Goal: Transaction & Acquisition: Purchase product/service

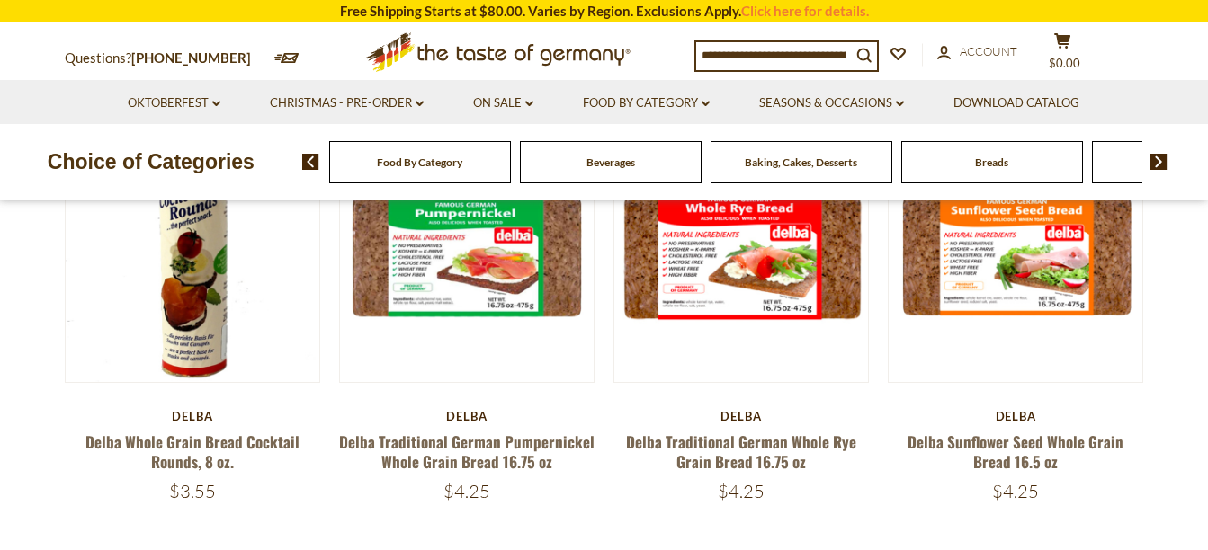
scroll to position [270, 0]
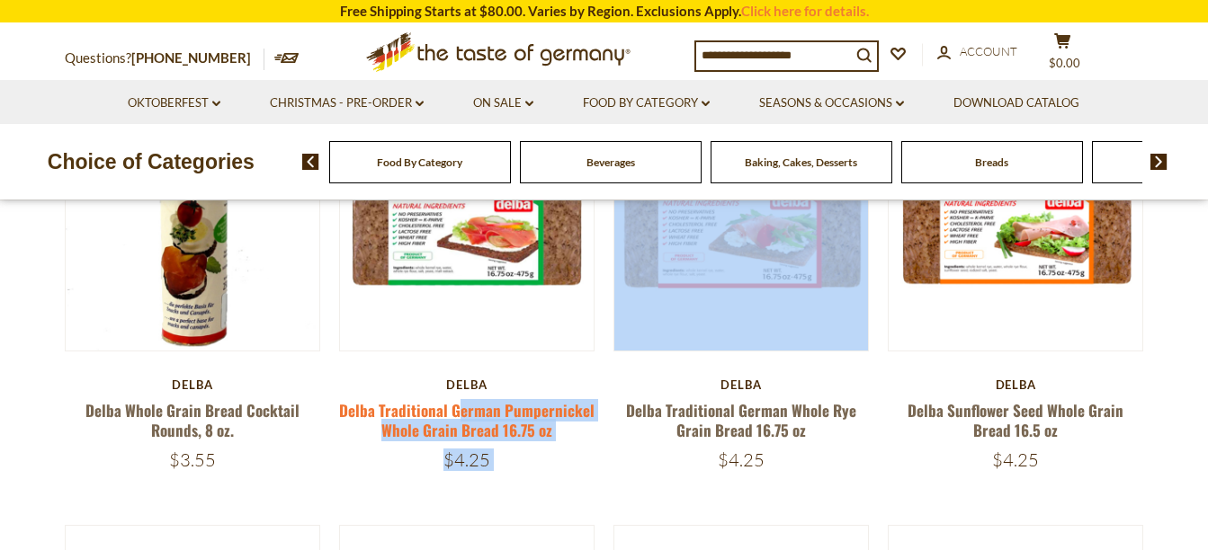
drag, startPoint x: 606, startPoint y: 383, endPoint x: 456, endPoint y: 412, distance: 152.9
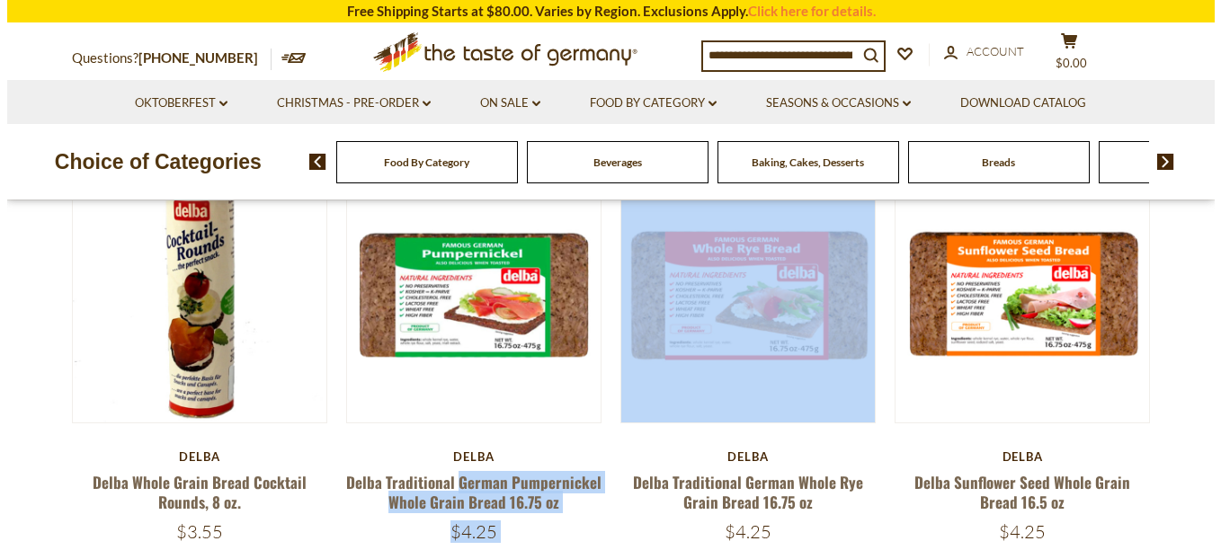
scroll to position [90, 0]
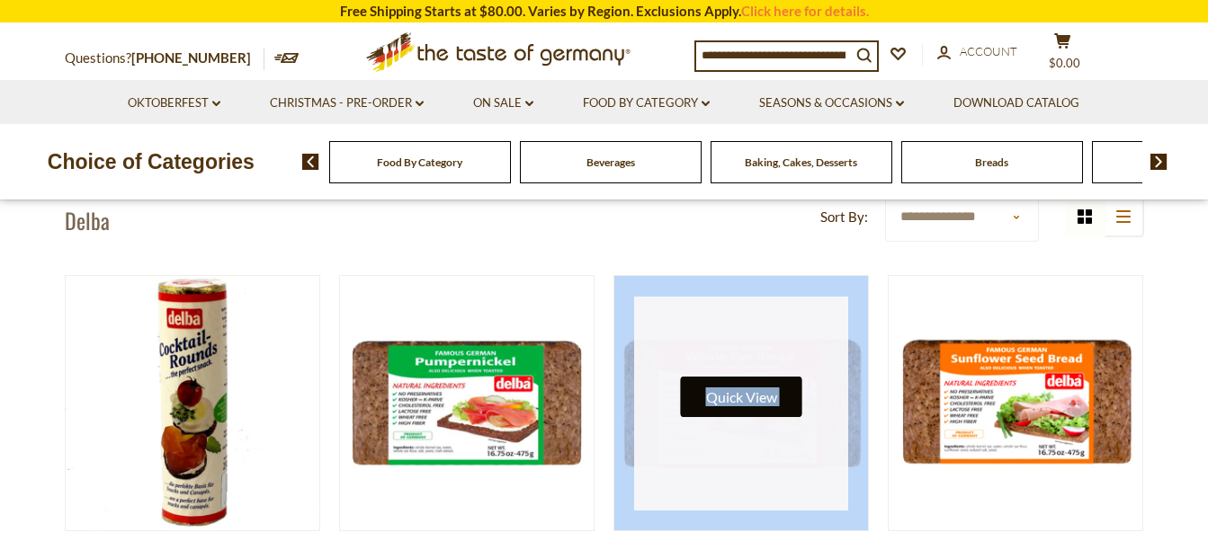
click at [738, 399] on button "Quick View" at bounding box center [741, 397] width 121 height 40
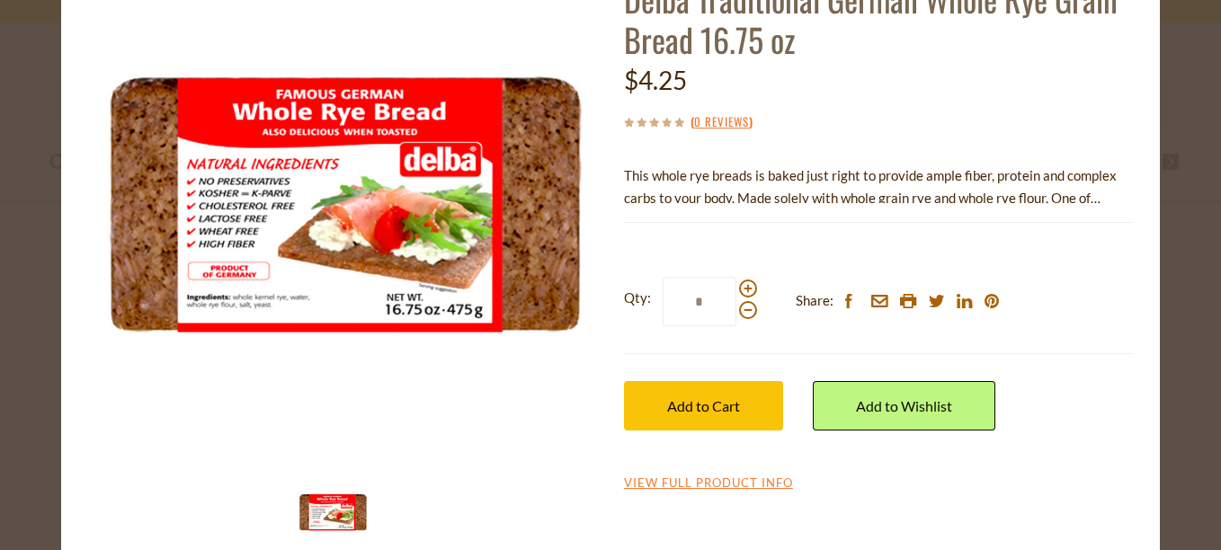
scroll to position [175, 0]
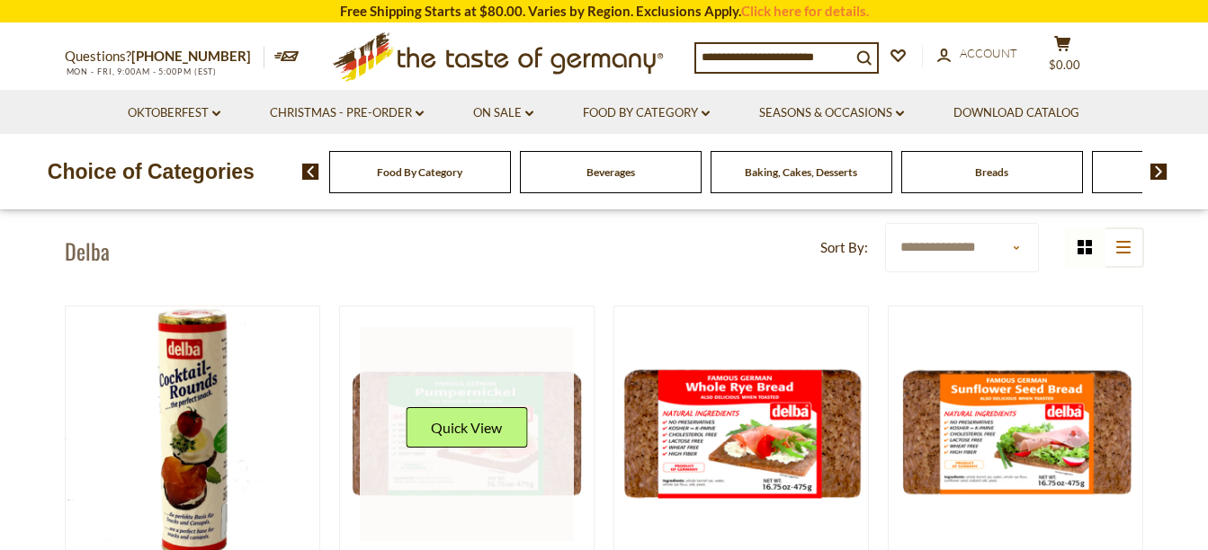
scroll to position [180, 0]
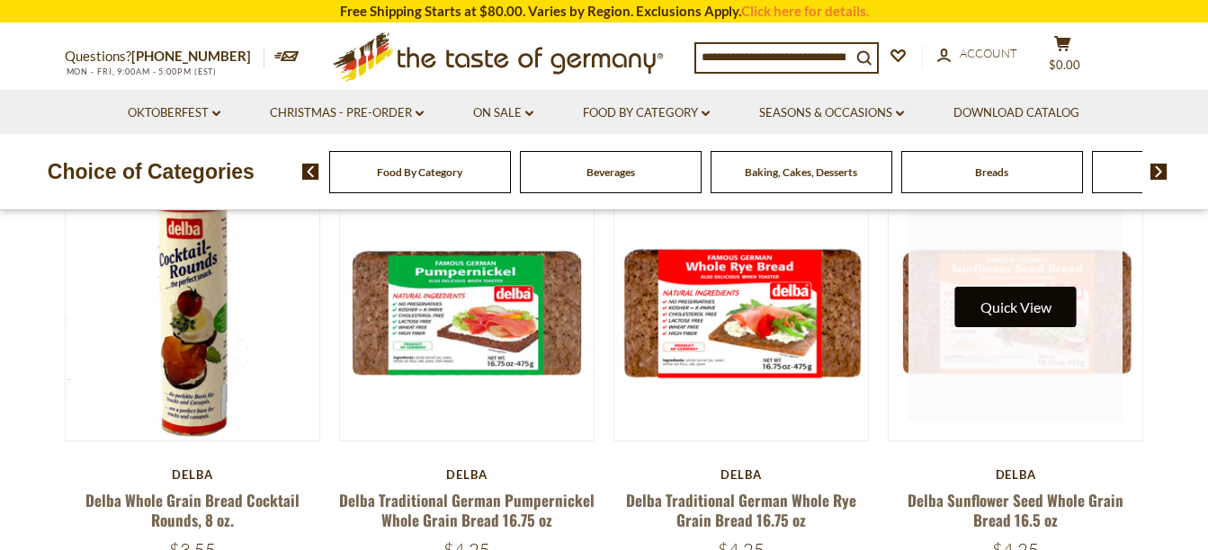
click at [1023, 308] on button "Quick View" at bounding box center [1015, 307] width 121 height 40
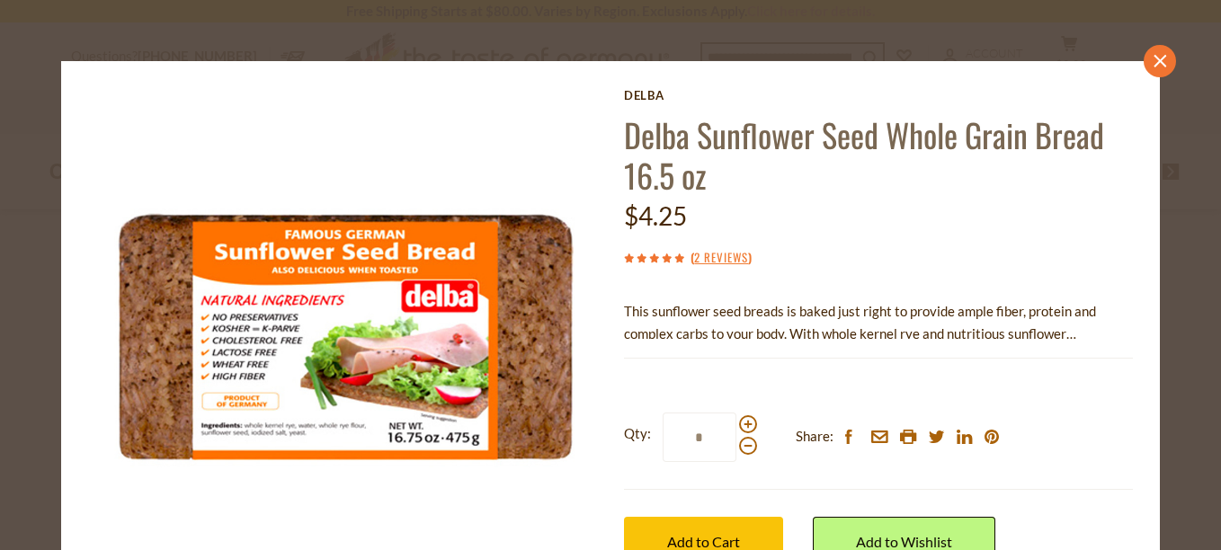
click at [1154, 59] on icon "close" at bounding box center [1160, 60] width 13 height 13
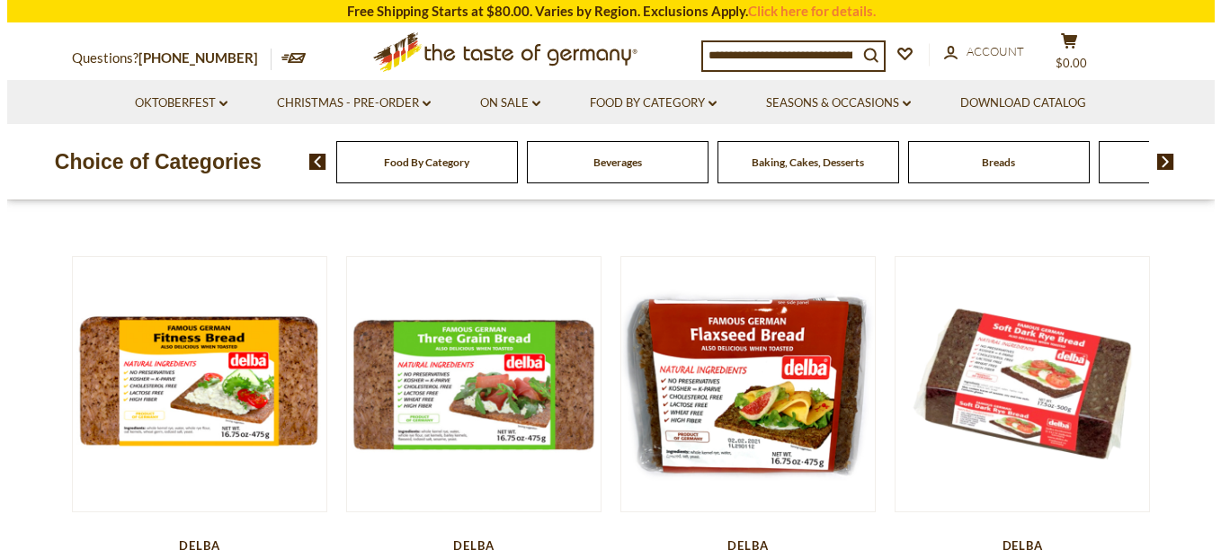
scroll to position [539, 0]
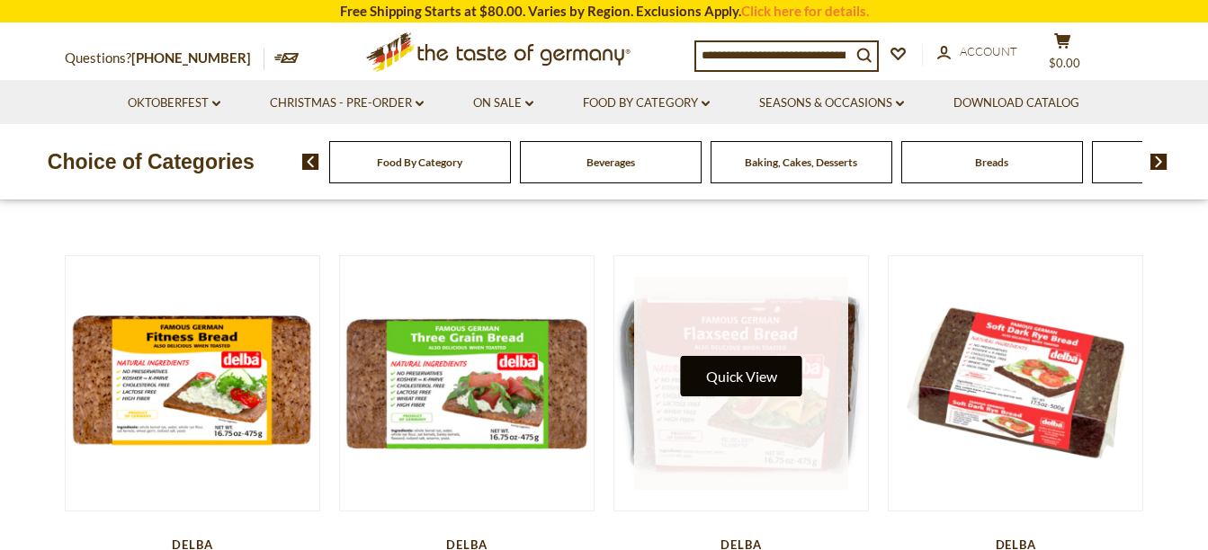
click at [728, 395] on button "Quick View" at bounding box center [741, 376] width 121 height 40
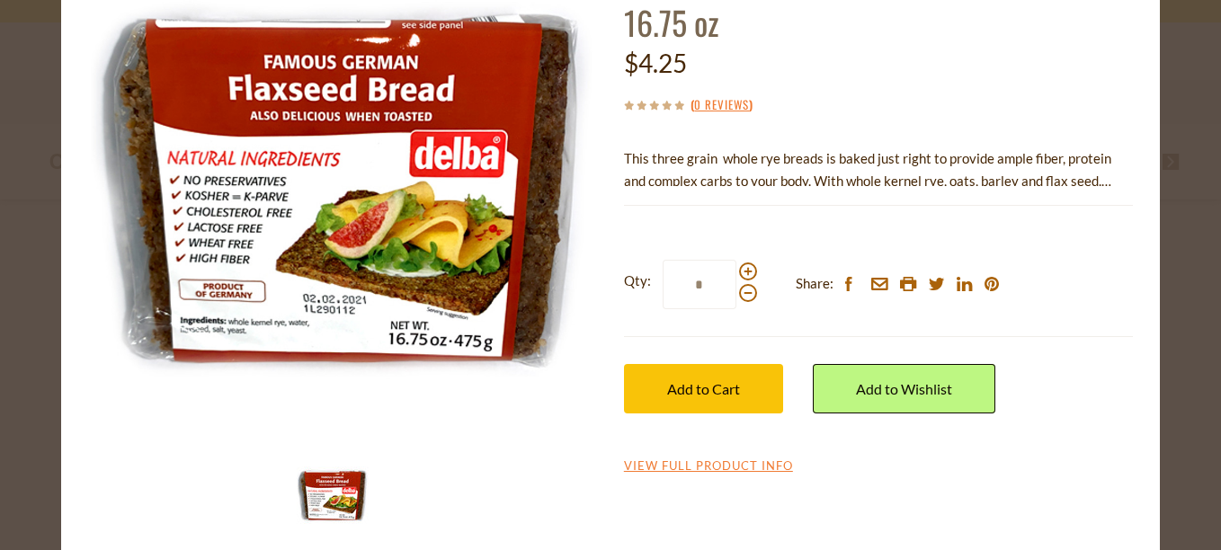
scroll to position [175, 0]
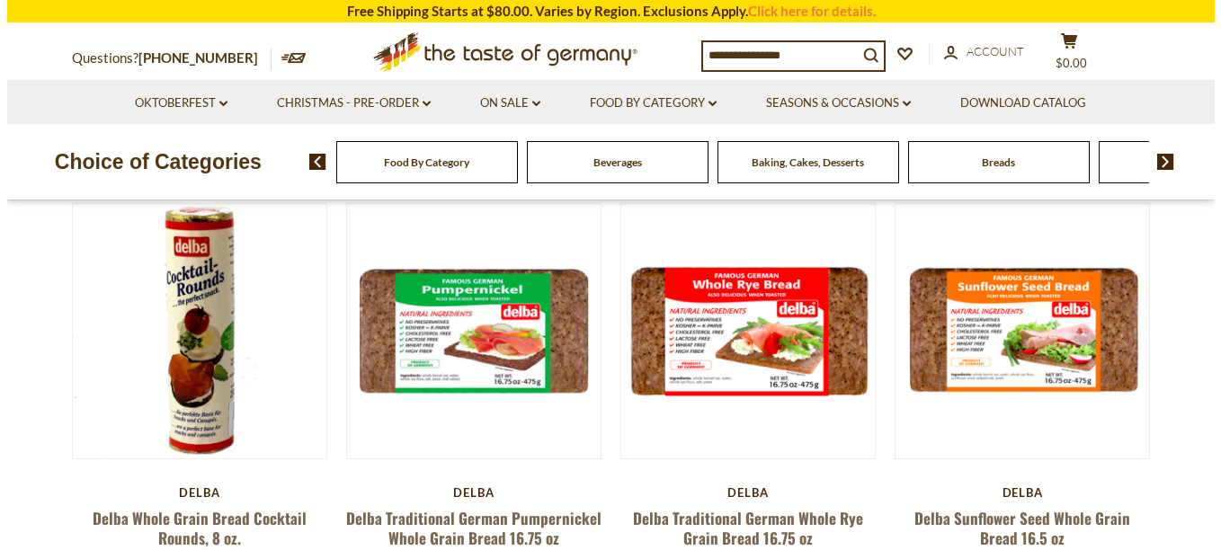
scroll to position [270, 0]
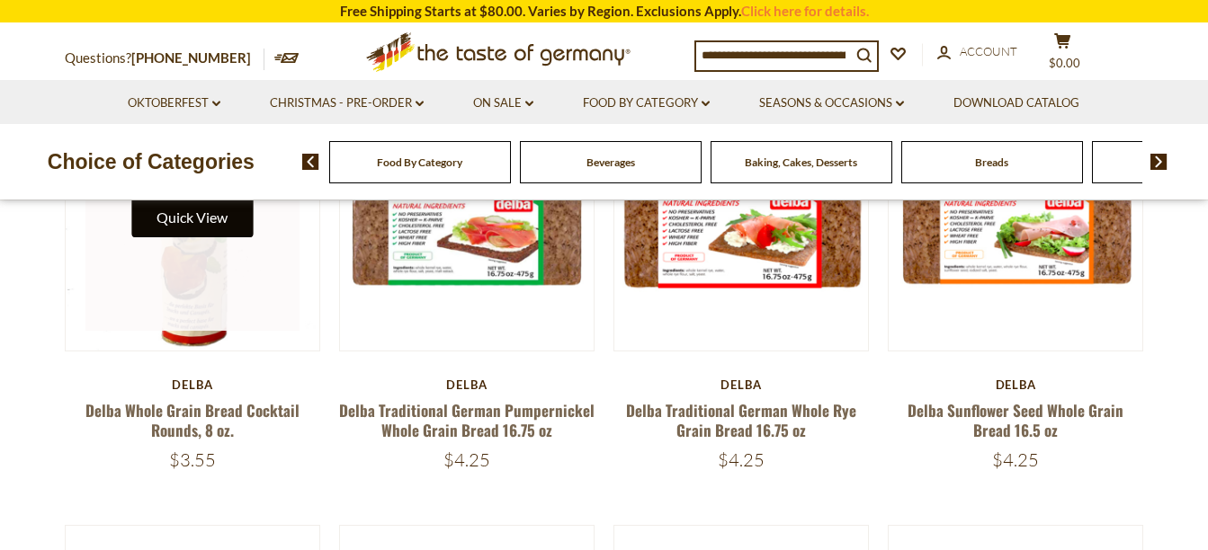
click at [203, 229] on button "Quick View" at bounding box center [191, 217] width 121 height 40
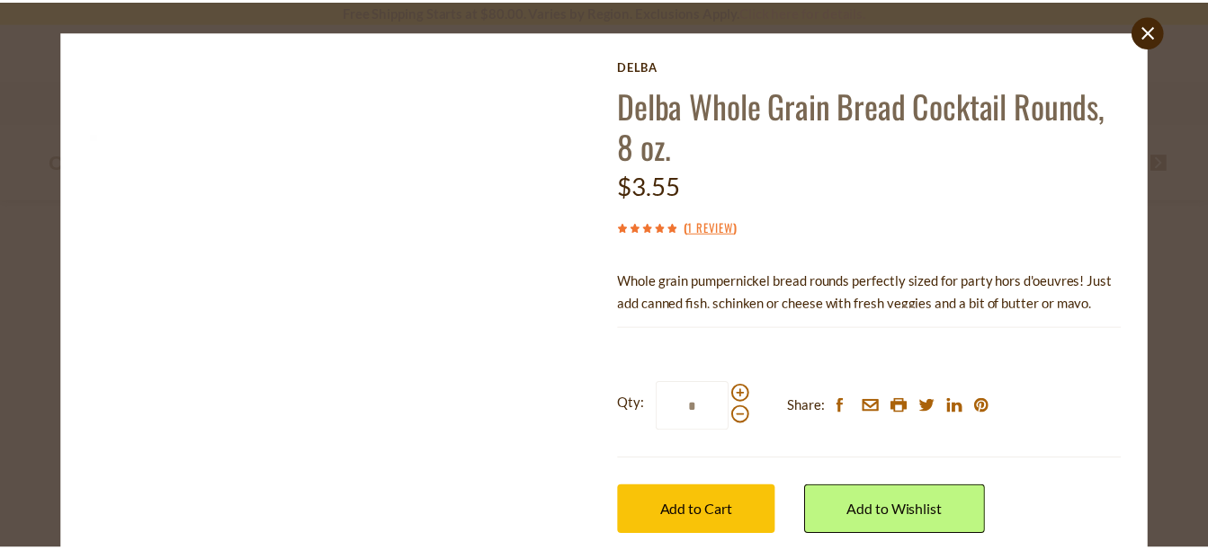
scroll to position [0, 0]
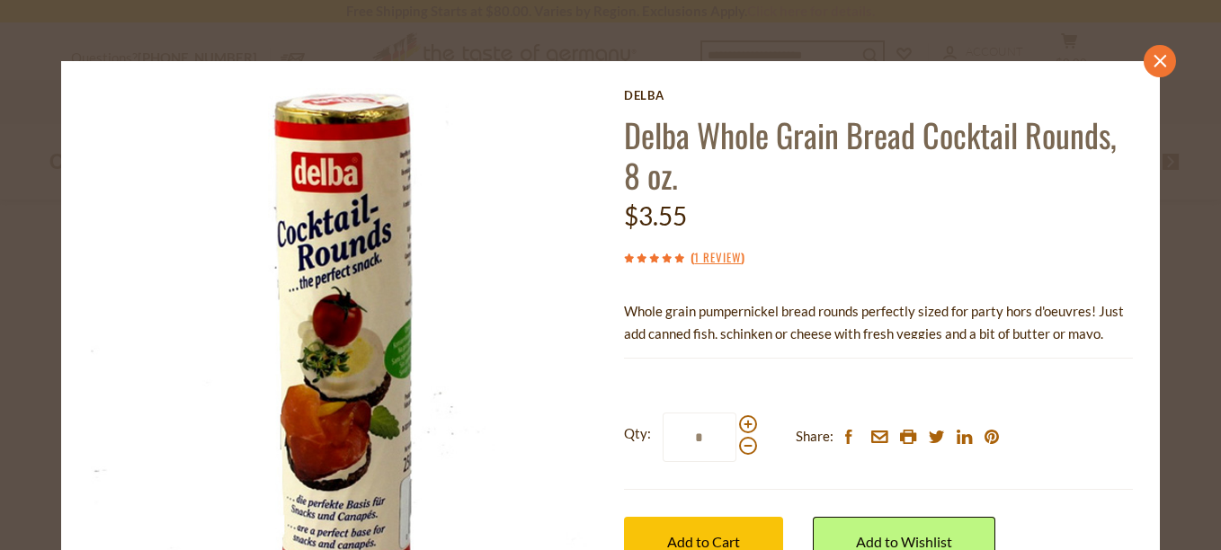
click at [1150, 69] on link "close" at bounding box center [1160, 61] width 32 height 32
